Goal: Find specific page/section: Find specific page/section

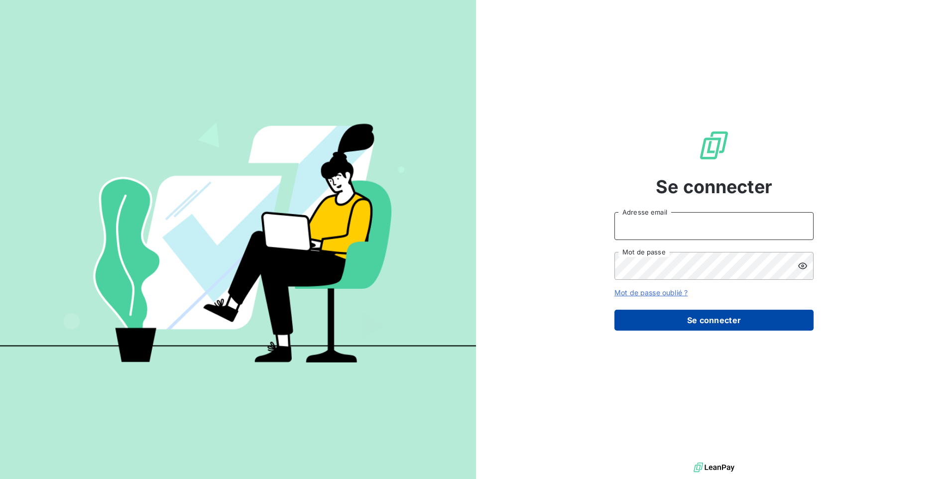
type input "[EMAIL_ADDRESS][DOMAIN_NAME]"
click at [681, 317] on button "Se connecter" at bounding box center [714, 320] width 199 height 21
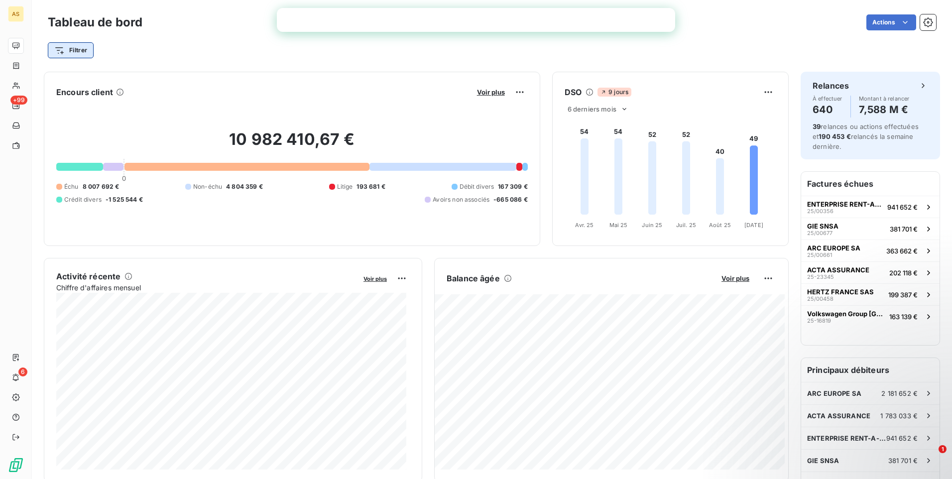
click at [68, 52] on html "AS +99 6 Tableau de bord Actions Filtrer Encours client Voir plus 10 982 410,67…" at bounding box center [476, 239] width 952 height 479
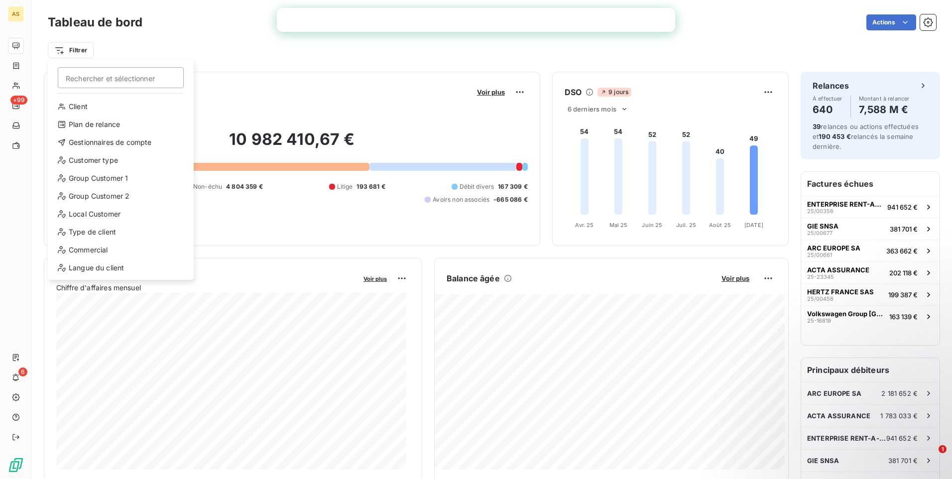
click at [107, 82] on input "Rechercher et sélectionner" at bounding box center [121, 77] width 126 height 21
click at [92, 110] on div "Client" at bounding box center [121, 107] width 138 height 16
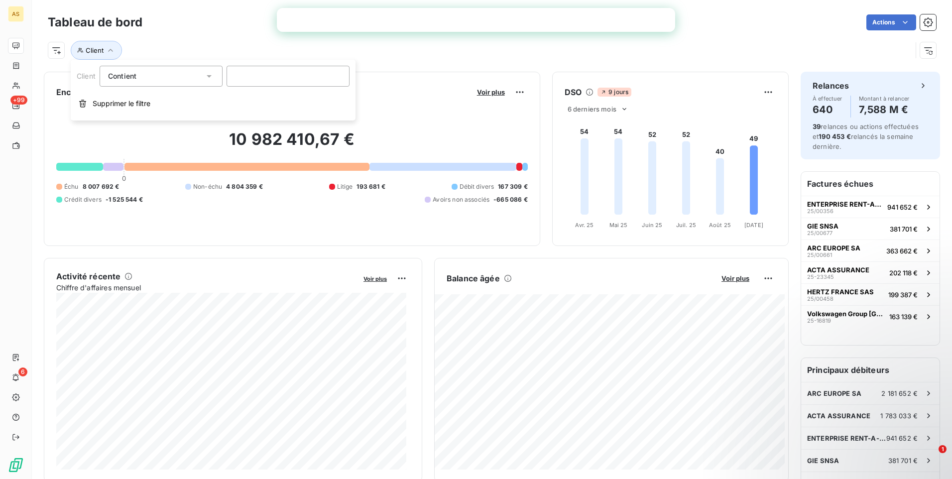
click at [153, 79] on div "Contient like" at bounding box center [156, 76] width 96 height 14
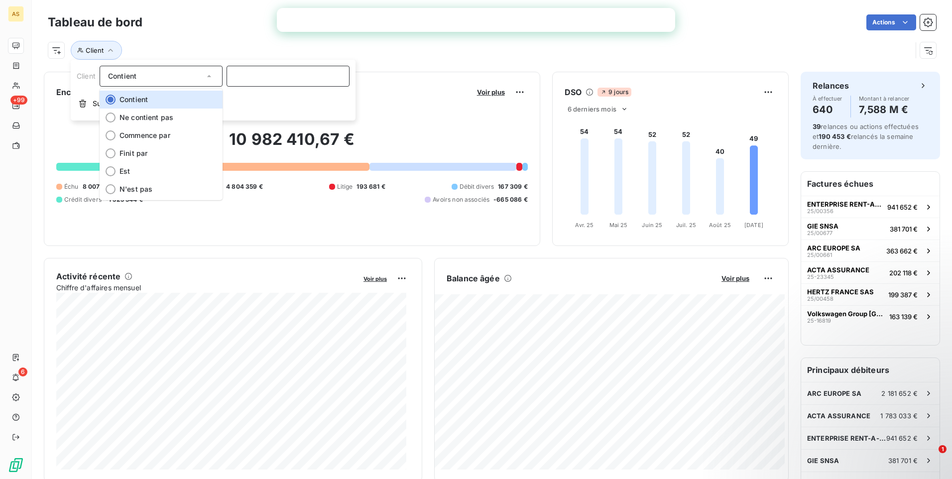
click at [243, 84] on input at bounding box center [288, 76] width 123 height 21
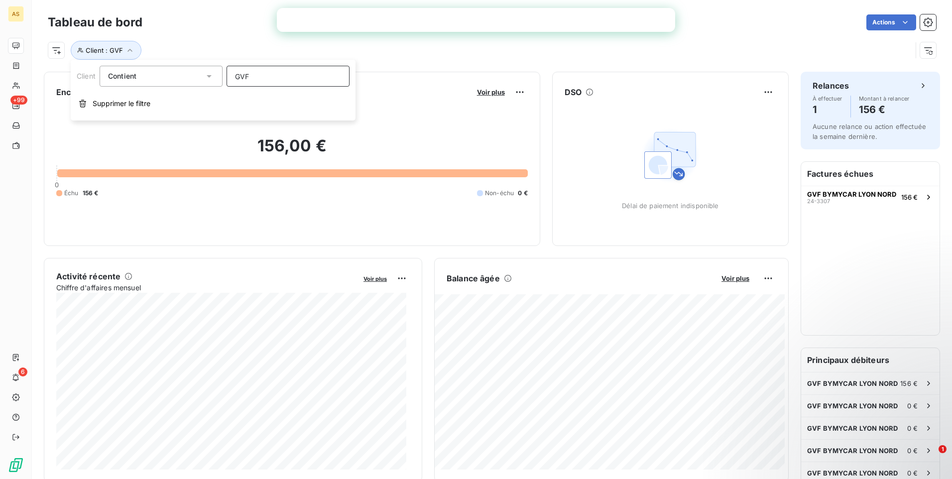
click at [274, 77] on input "GVF" at bounding box center [288, 76] width 123 height 21
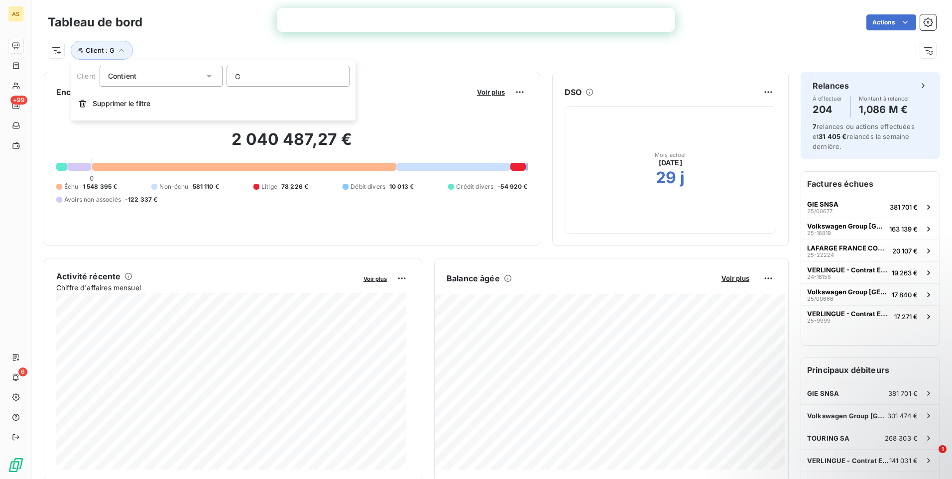
click at [155, 75] on div "Contient" at bounding box center [156, 76] width 96 height 14
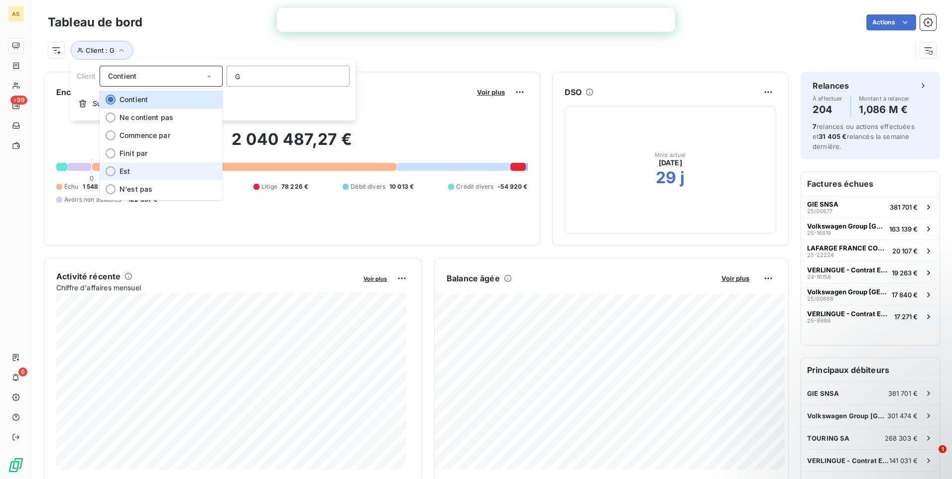
click at [154, 178] on li "Est" at bounding box center [161, 171] width 123 height 18
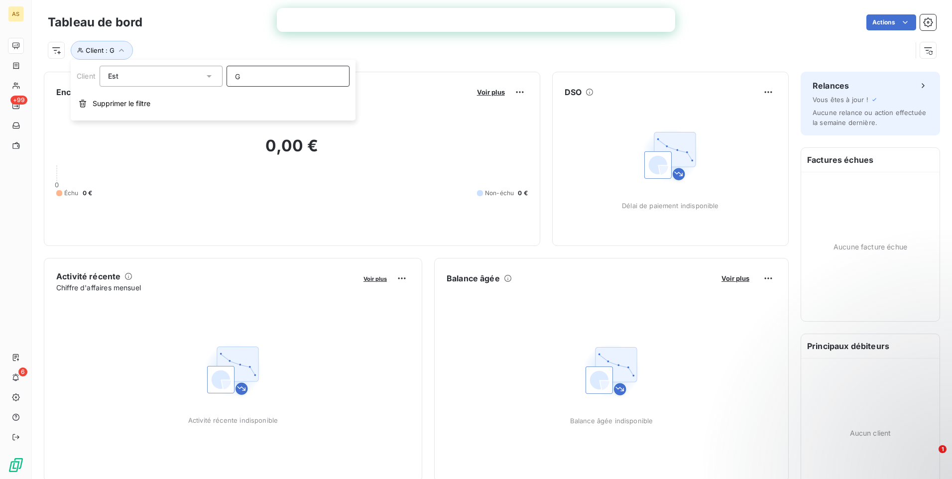
click at [253, 77] on input "G" at bounding box center [288, 76] width 123 height 21
type input "G"
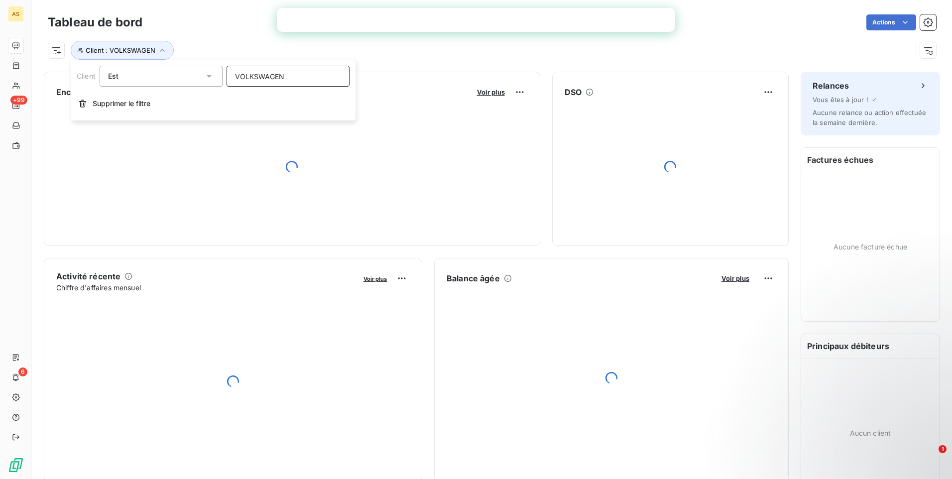
type input "VOLKSWAGEN"
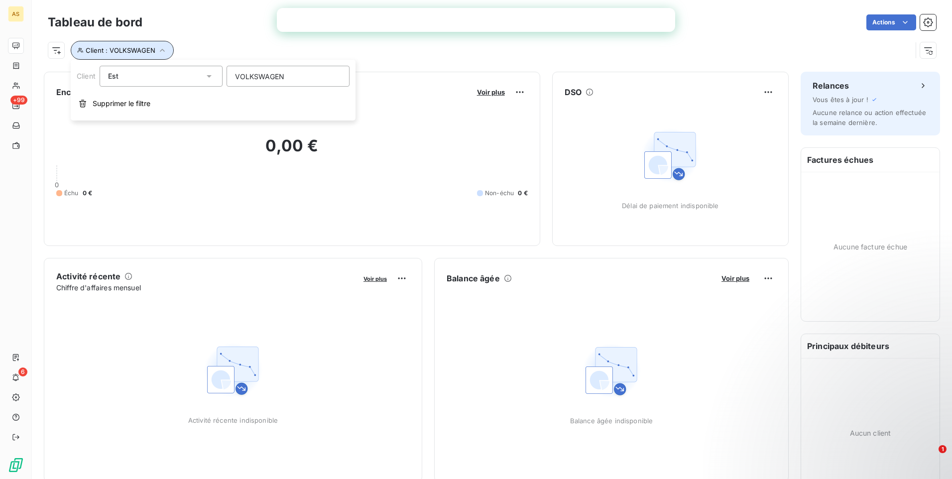
click at [143, 51] on span "Client : VOLKSWAGEN" at bounding box center [121, 50] width 70 height 8
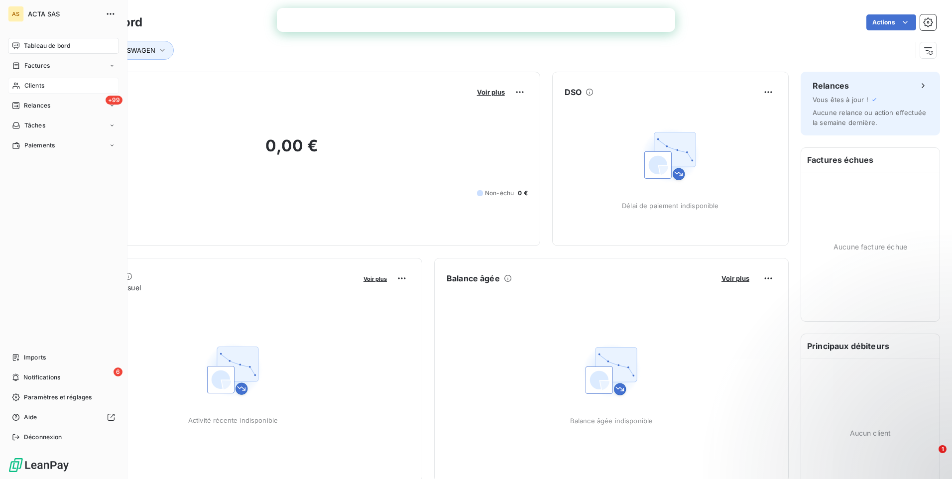
click at [33, 86] on span "Clients" at bounding box center [34, 85] width 20 height 9
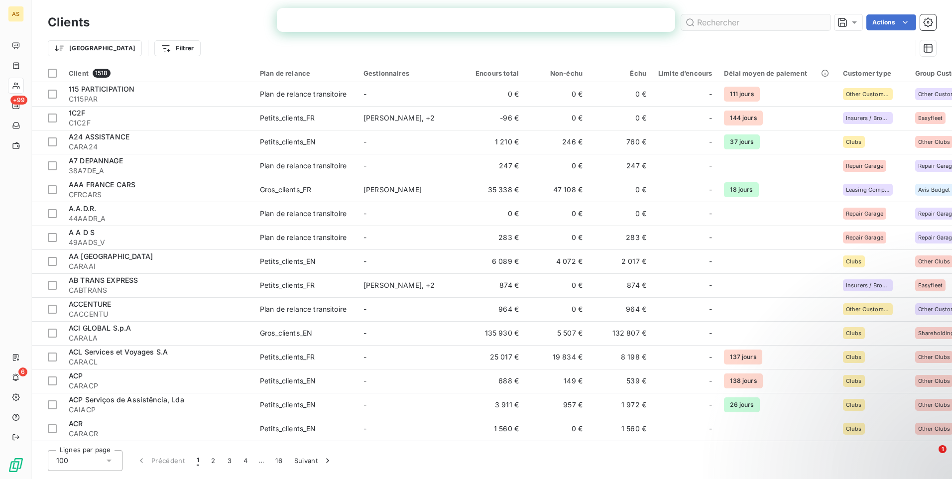
click at [705, 25] on input "text" at bounding box center [755, 22] width 149 height 16
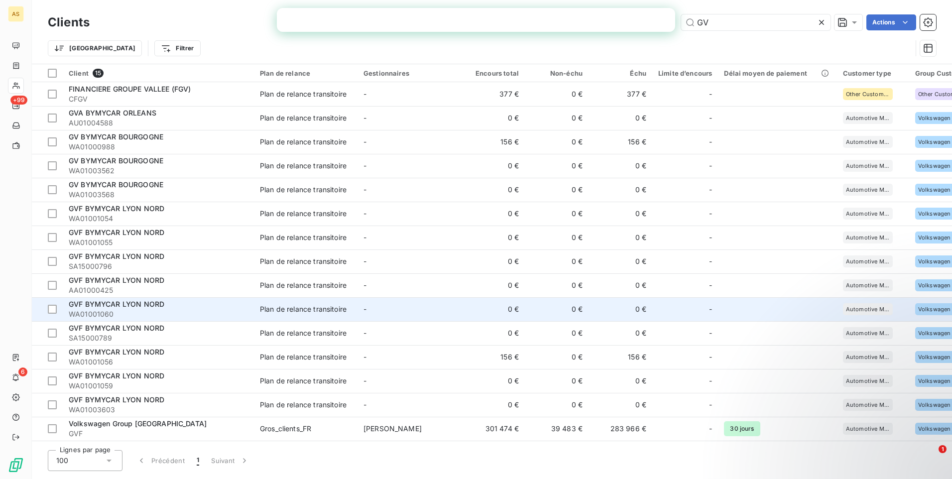
scroll to position [3, 0]
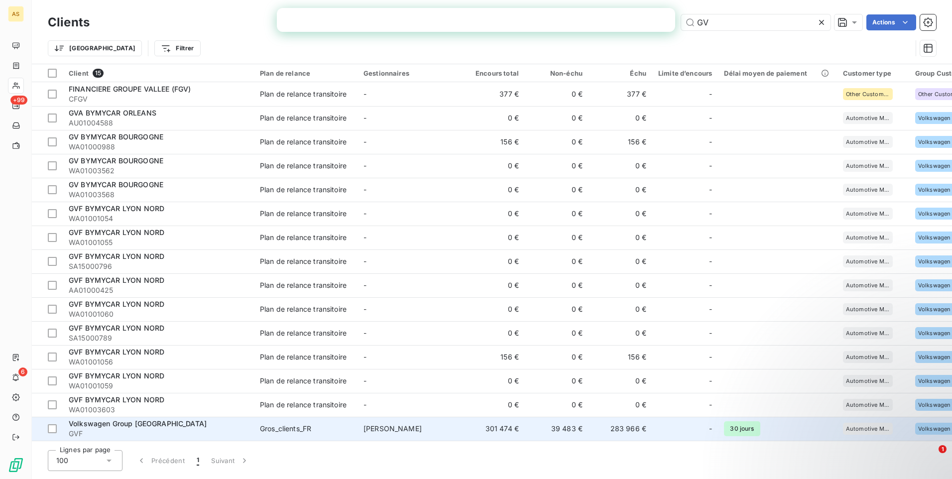
type input "GV"
click at [108, 429] on span "GVF" at bounding box center [158, 434] width 179 height 10
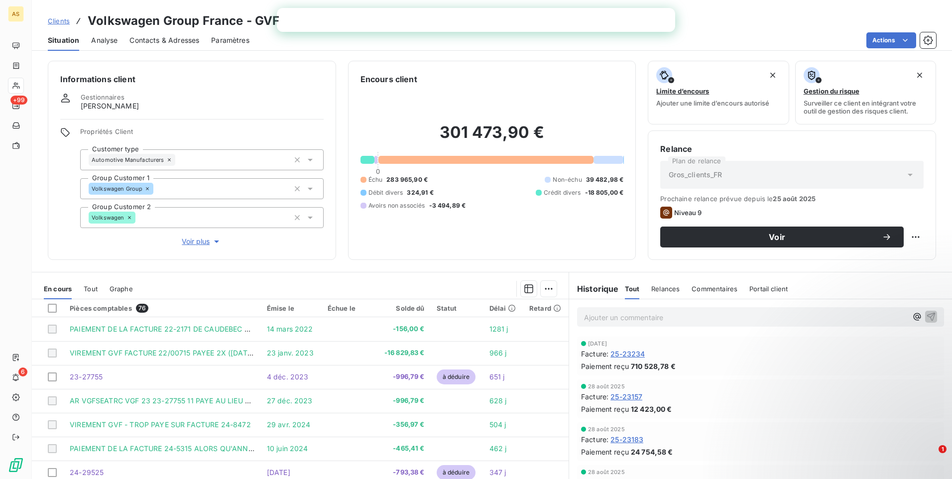
click at [94, 308] on div "Pièces comptables 76" at bounding box center [162, 308] width 185 height 9
click at [96, 289] on span "Tout" at bounding box center [91, 289] width 14 height 8
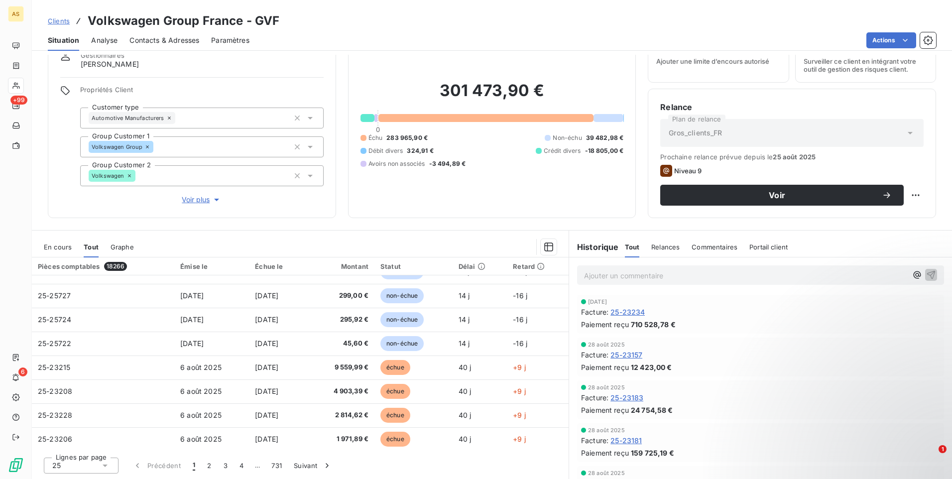
scroll to position [225, 0]
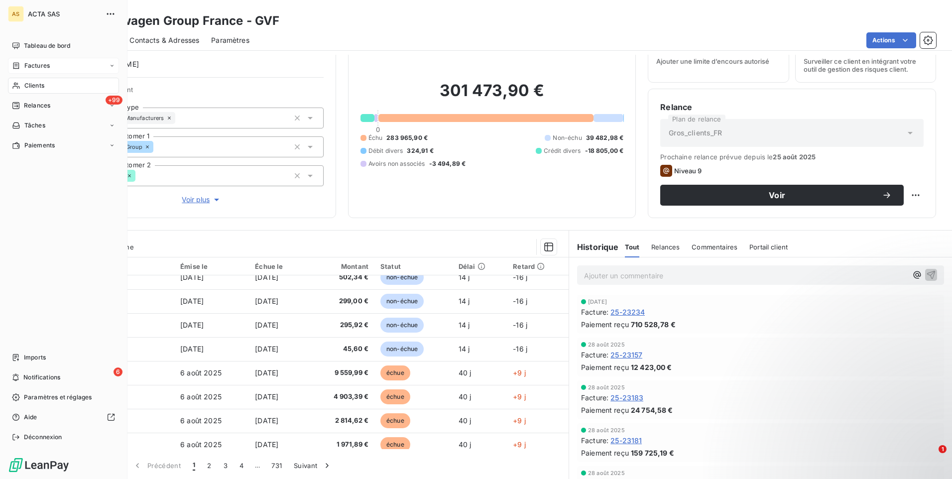
click at [38, 65] on span "Factures" at bounding box center [36, 65] width 25 height 9
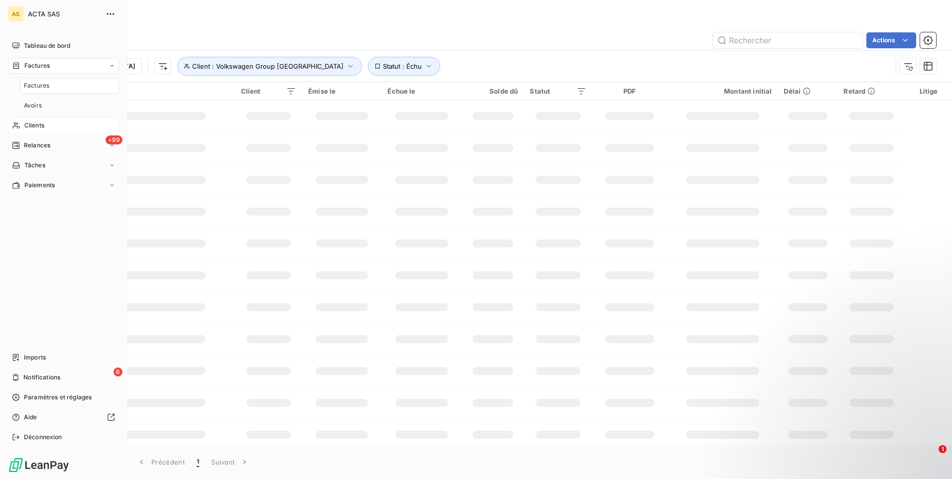
click at [41, 88] on span "Factures" at bounding box center [36, 85] width 25 height 9
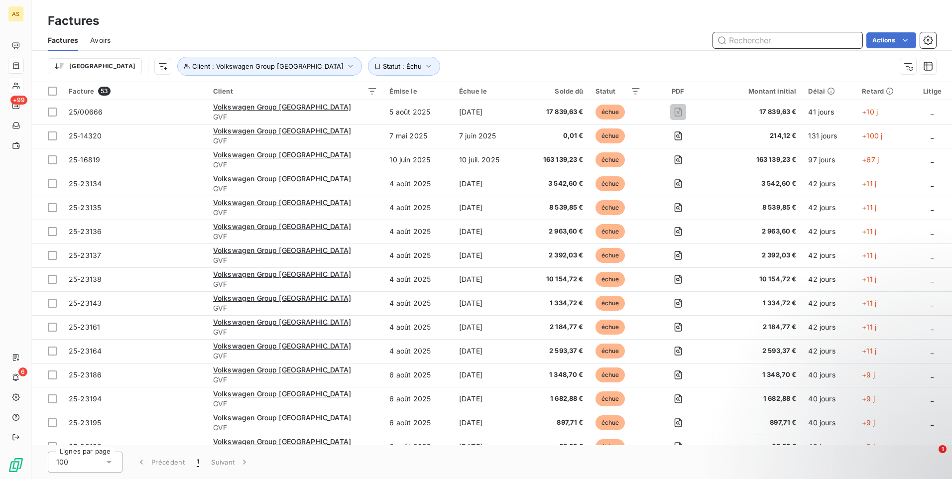
click at [740, 41] on input "text" at bounding box center [787, 40] width 149 height 16
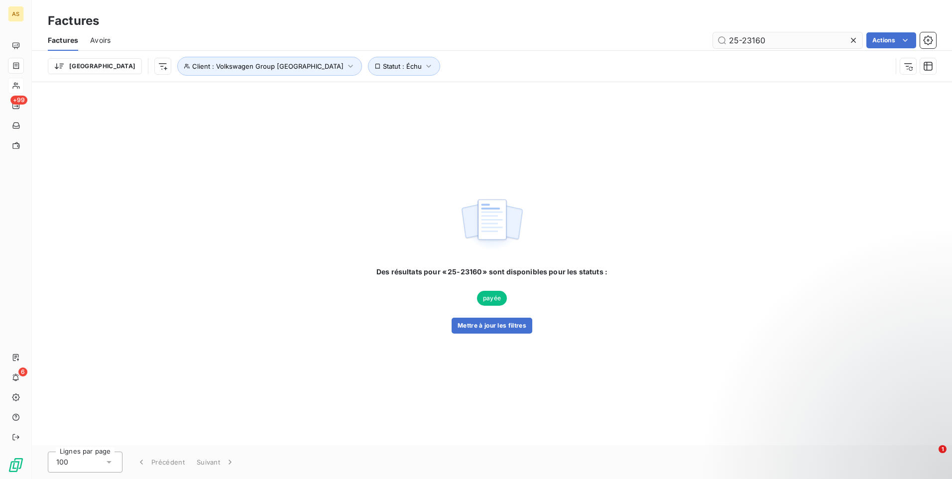
drag, startPoint x: 804, startPoint y: 49, endPoint x: 798, endPoint y: 41, distance: 10.7
click at [803, 49] on div "Factures Avoirs 25-23160 Actions" at bounding box center [492, 40] width 921 height 21
click at [796, 40] on input "25-23160" at bounding box center [787, 40] width 149 height 16
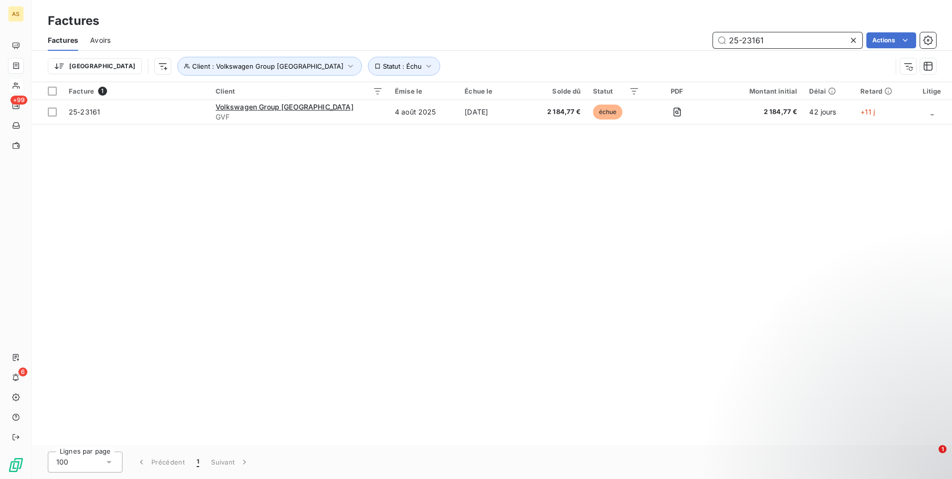
drag, startPoint x: 767, startPoint y: 41, endPoint x: 806, endPoint y: 48, distance: 39.6
click at [772, 41] on input "25-23161" at bounding box center [787, 40] width 149 height 16
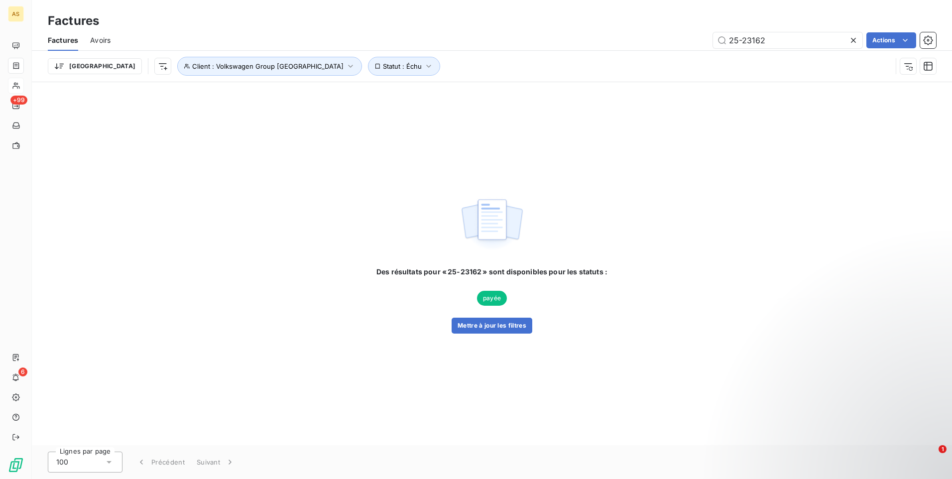
click at [492, 297] on span "payée" at bounding box center [492, 298] width 30 height 15
click at [383, 63] on span "Statut : Échu" at bounding box center [402, 66] width 39 height 8
click at [407, 90] on span "échue" at bounding box center [403, 92] width 24 height 9
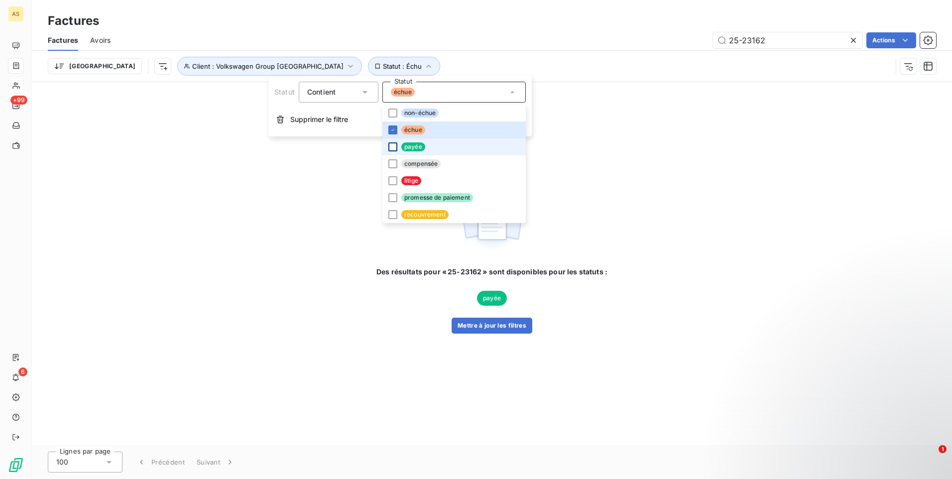
click at [394, 147] on div at bounding box center [393, 146] width 9 height 9
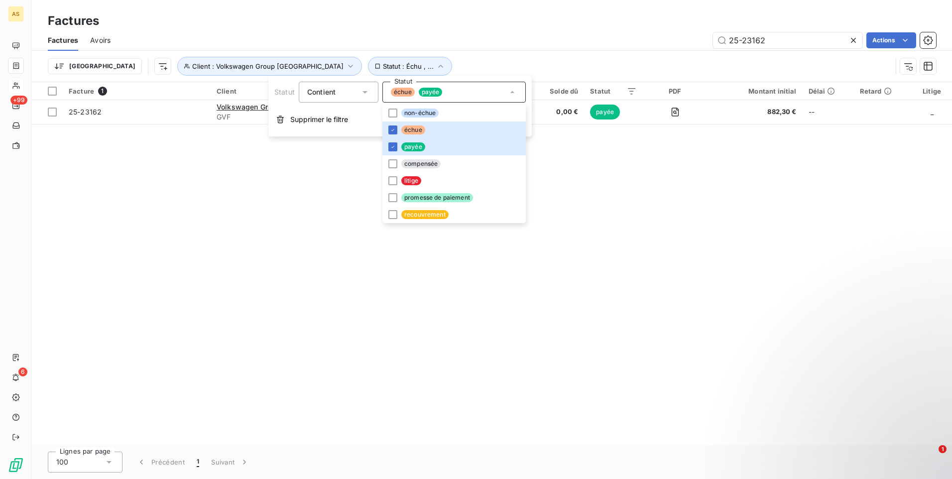
click at [698, 309] on div "Facture 1 Client Émise le Échue le Solde dû Statut PDF Montant initial Délai Re…" at bounding box center [492, 263] width 921 height 363
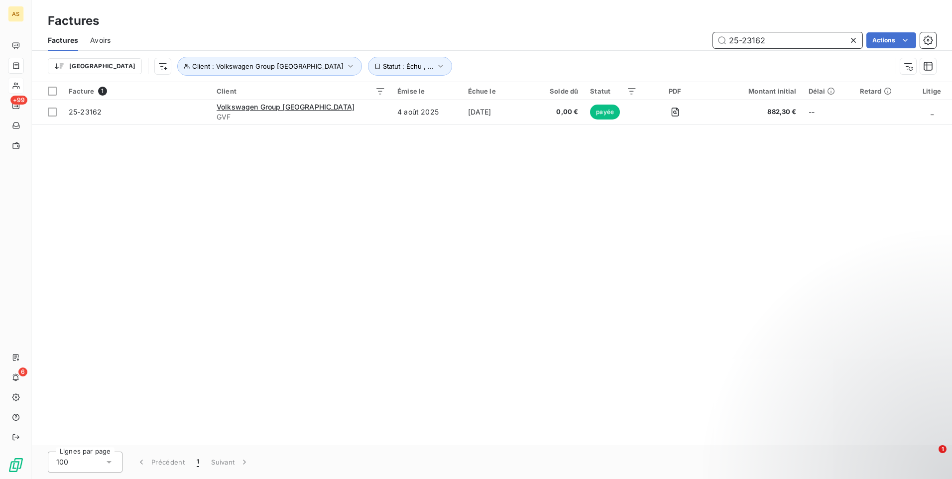
click at [797, 40] on input "25-23162" at bounding box center [787, 40] width 149 height 16
click at [793, 41] on input "25-23160" at bounding box center [787, 40] width 149 height 16
type input "25-23161"
drag, startPoint x: 311, startPoint y: 324, endPoint x: 301, endPoint y: 334, distance: 13.4
click at [311, 323] on div "Facture 1 Client Émise le Échue le Solde dû Statut PDF Montant initial Délai Re…" at bounding box center [492, 263] width 921 height 363
